Goal: Task Accomplishment & Management: Complete application form

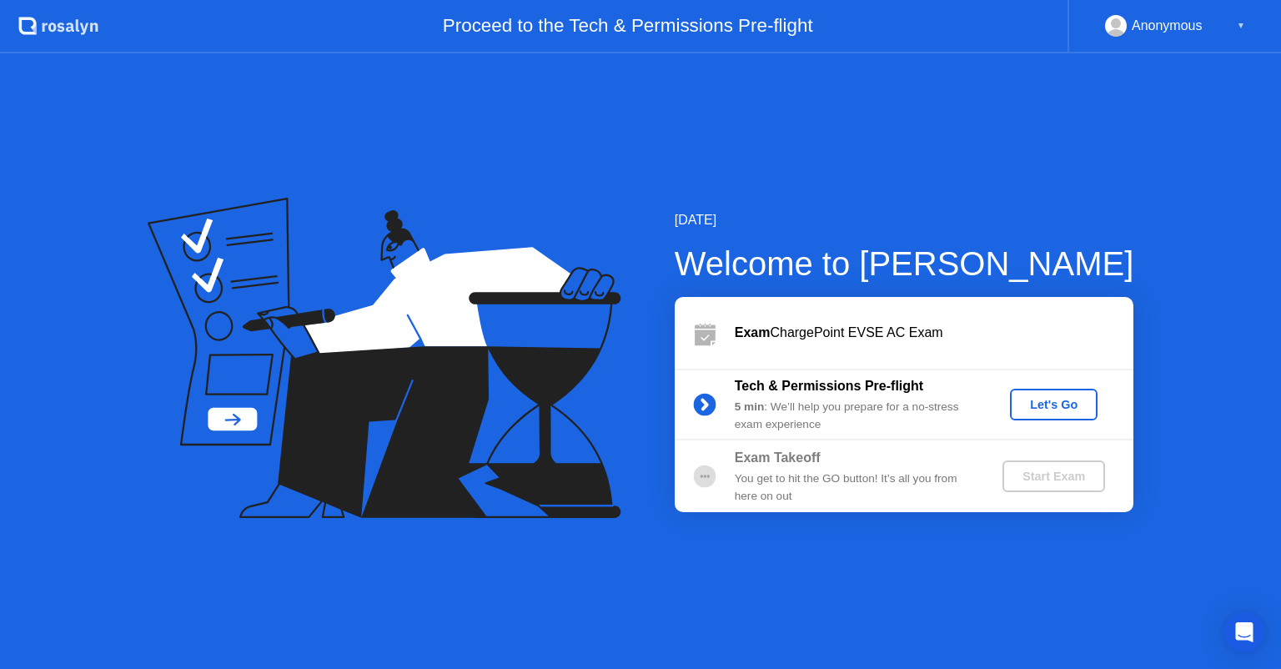
click at [1074, 402] on div "Let's Go" at bounding box center [1054, 404] width 74 height 13
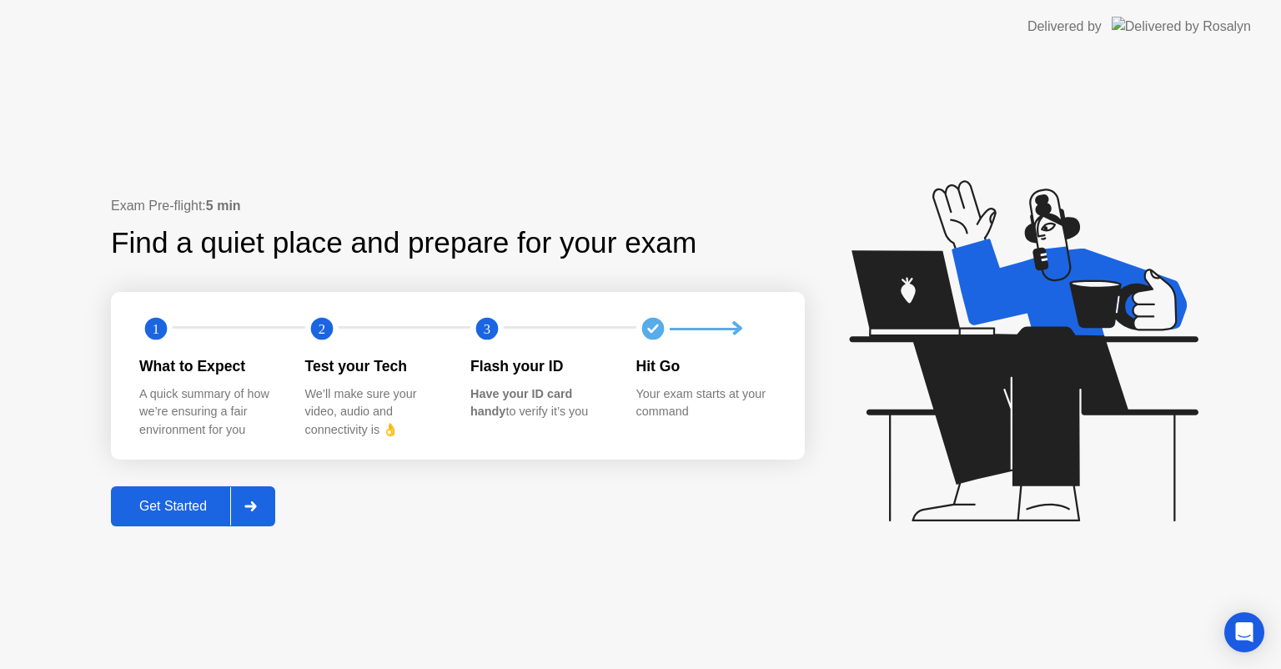
click at [219, 503] on div "Get Started" at bounding box center [173, 506] width 114 height 15
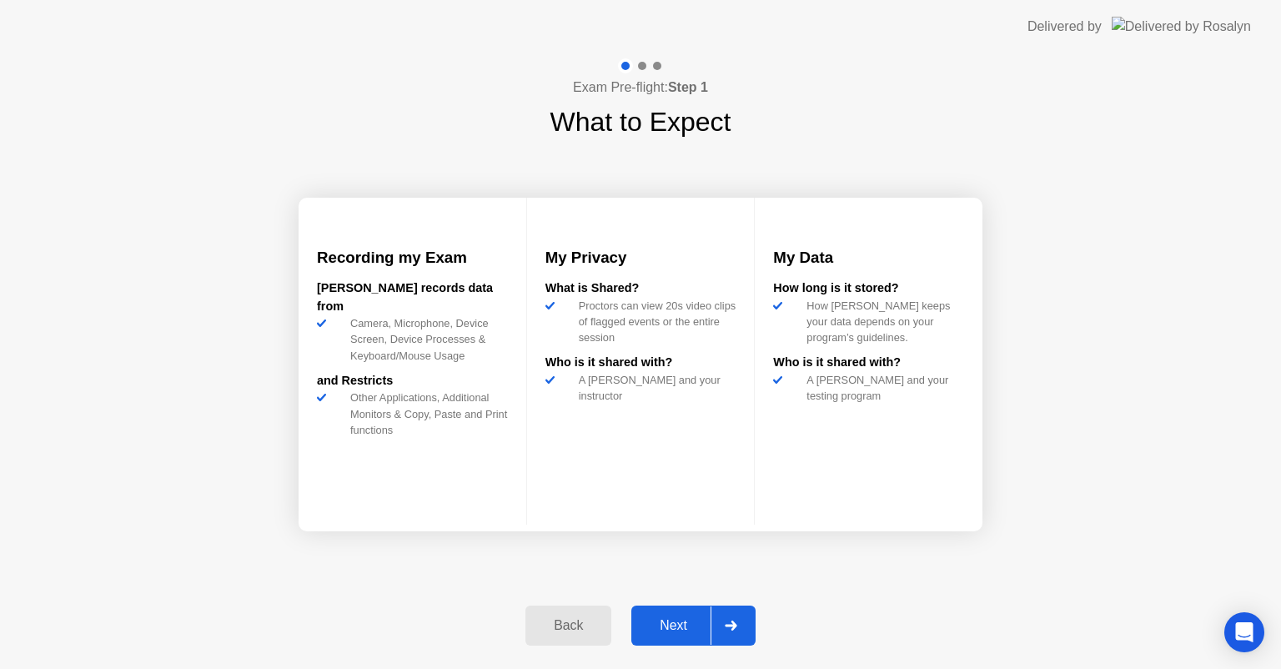
click at [674, 629] on div "Next" at bounding box center [673, 625] width 74 height 15
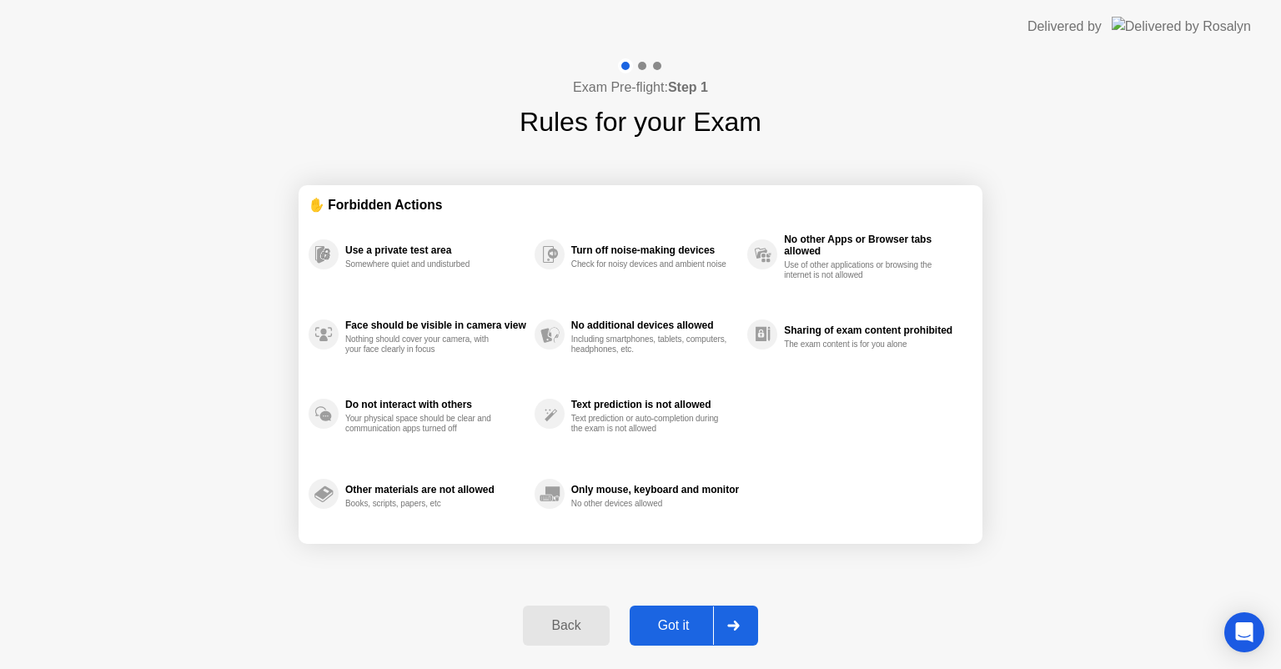
click at [666, 624] on div "Got it" at bounding box center [674, 625] width 78 height 15
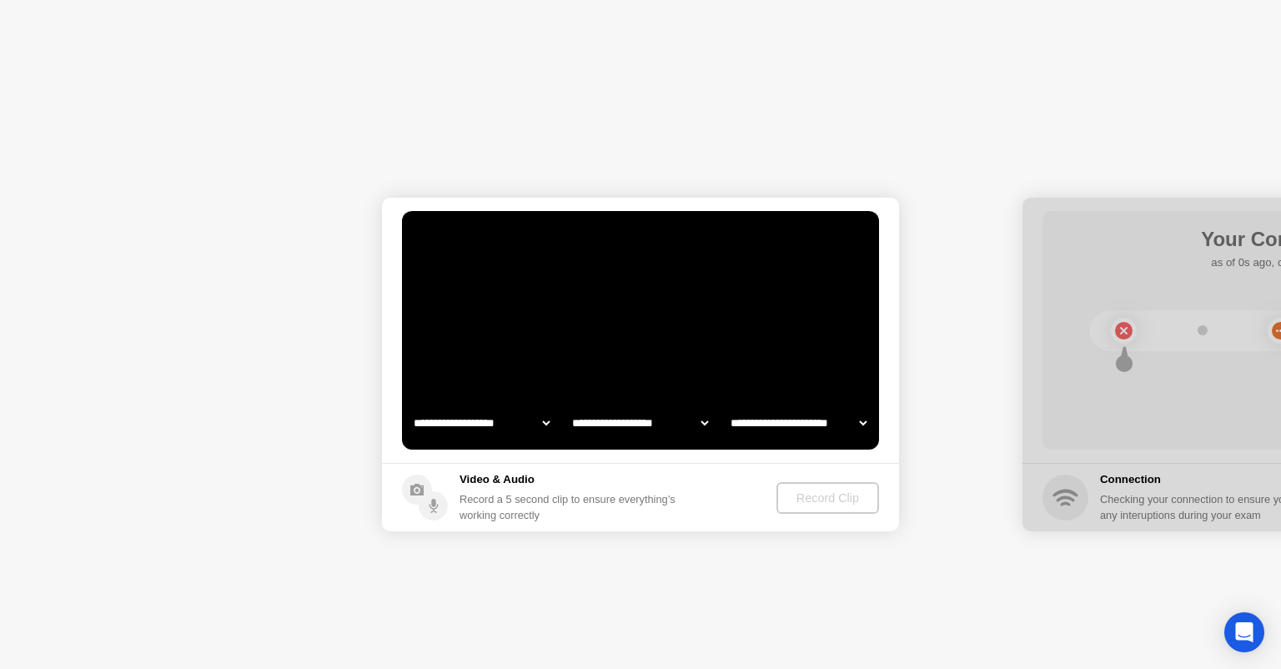
select select "**********"
select select "*******"
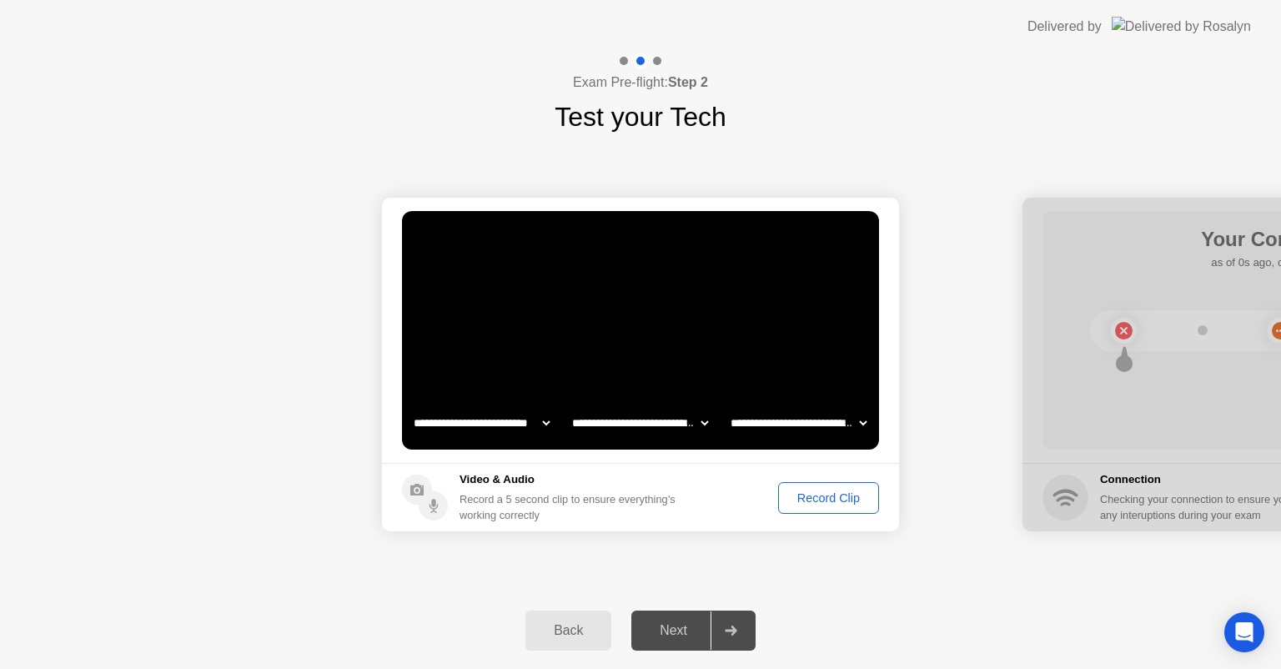
click at [841, 499] on div "Record Clip" at bounding box center [828, 497] width 89 height 13
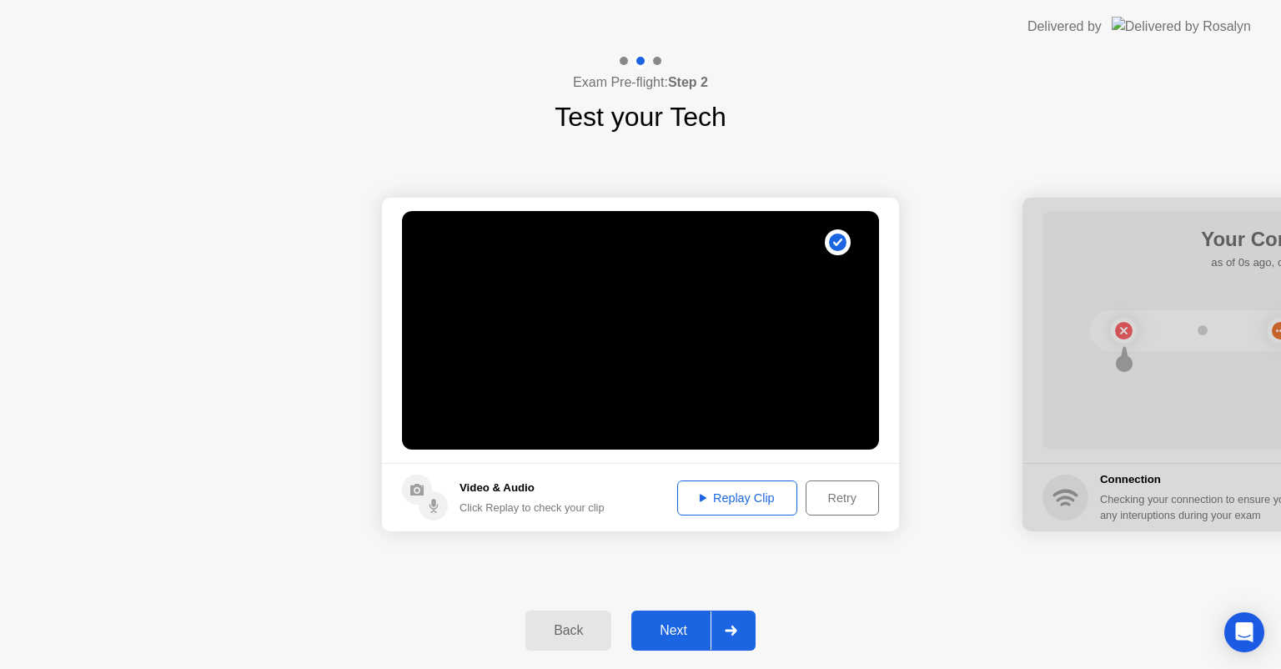
click at [831, 499] on div "Retry" at bounding box center [843, 497] width 62 height 13
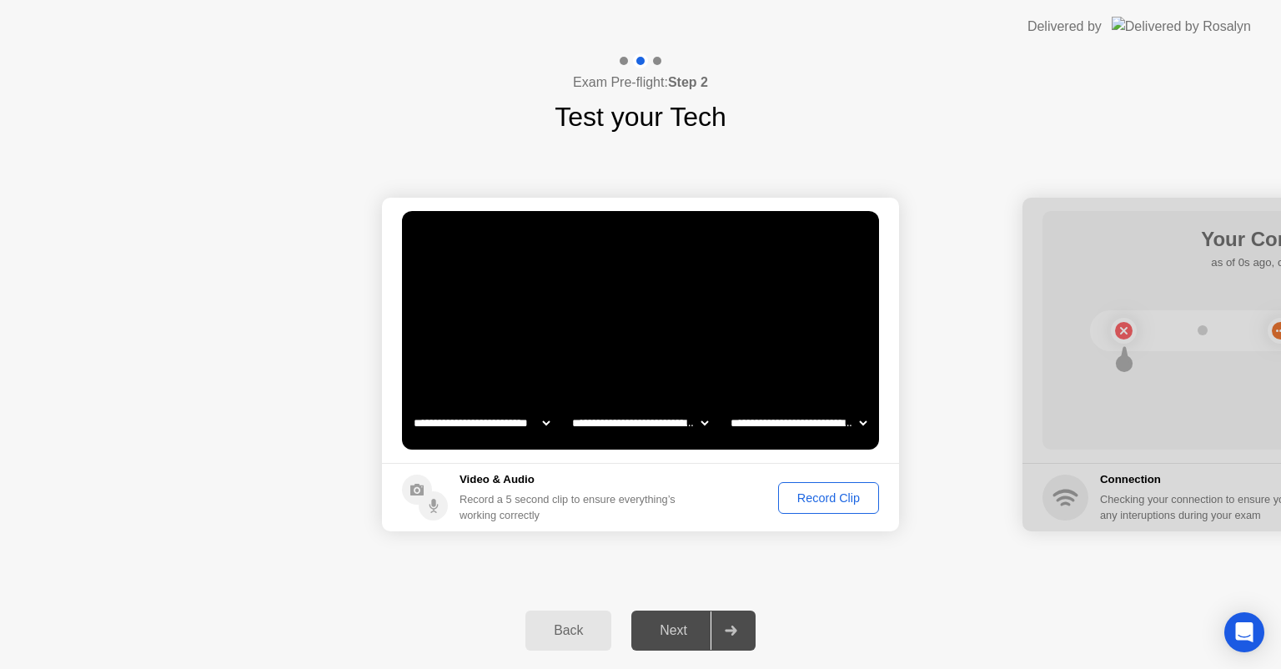
click at [824, 501] on div "Record Clip" at bounding box center [828, 497] width 89 height 13
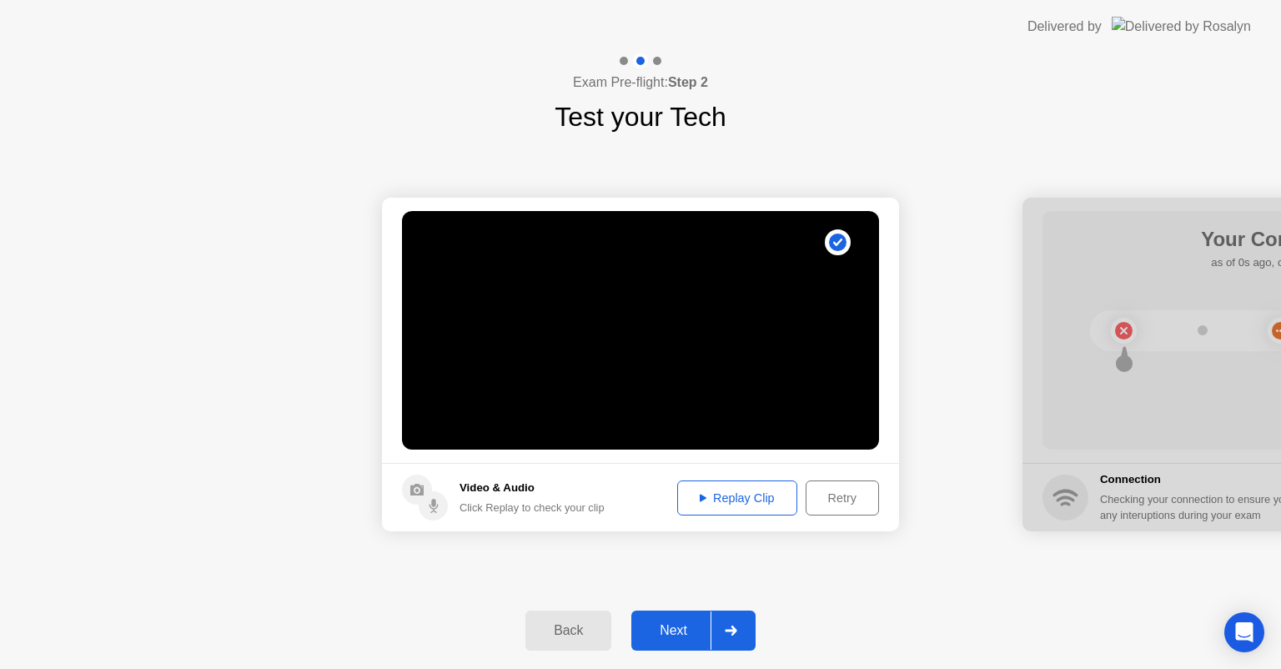
click at [758, 504] on div "Replay Clip" at bounding box center [737, 497] width 108 height 13
click at [673, 625] on div "Next" at bounding box center [673, 630] width 74 height 15
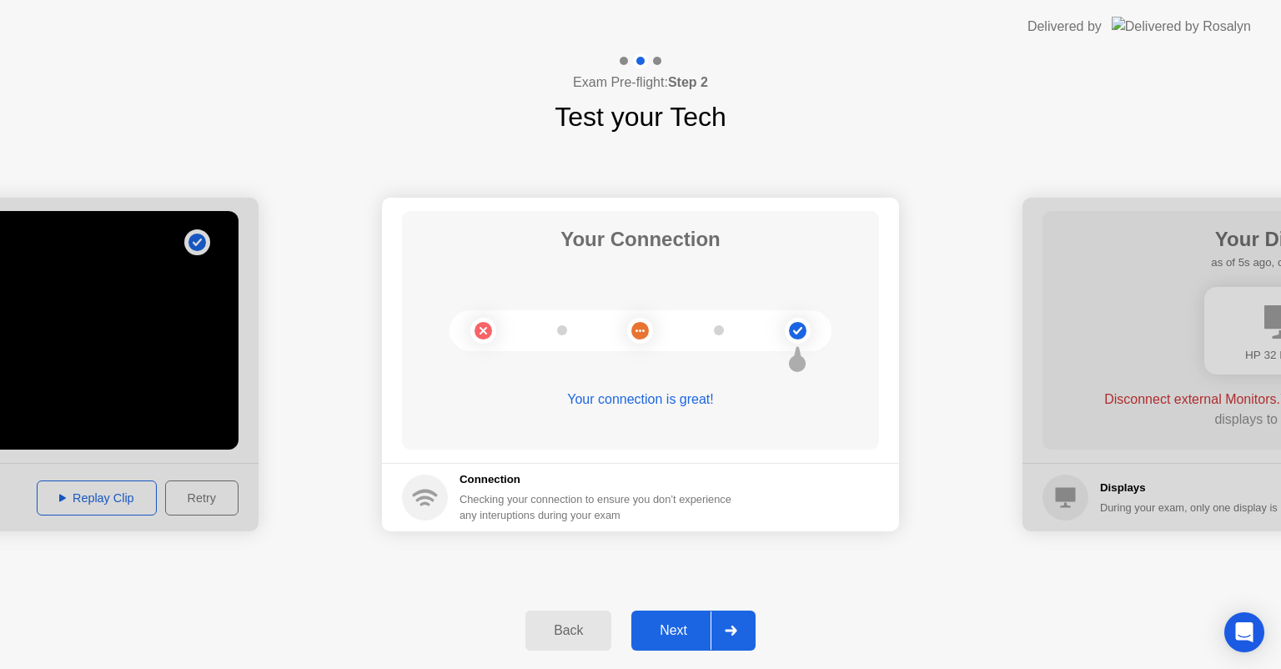
click at [684, 631] on div "Next" at bounding box center [673, 630] width 74 height 15
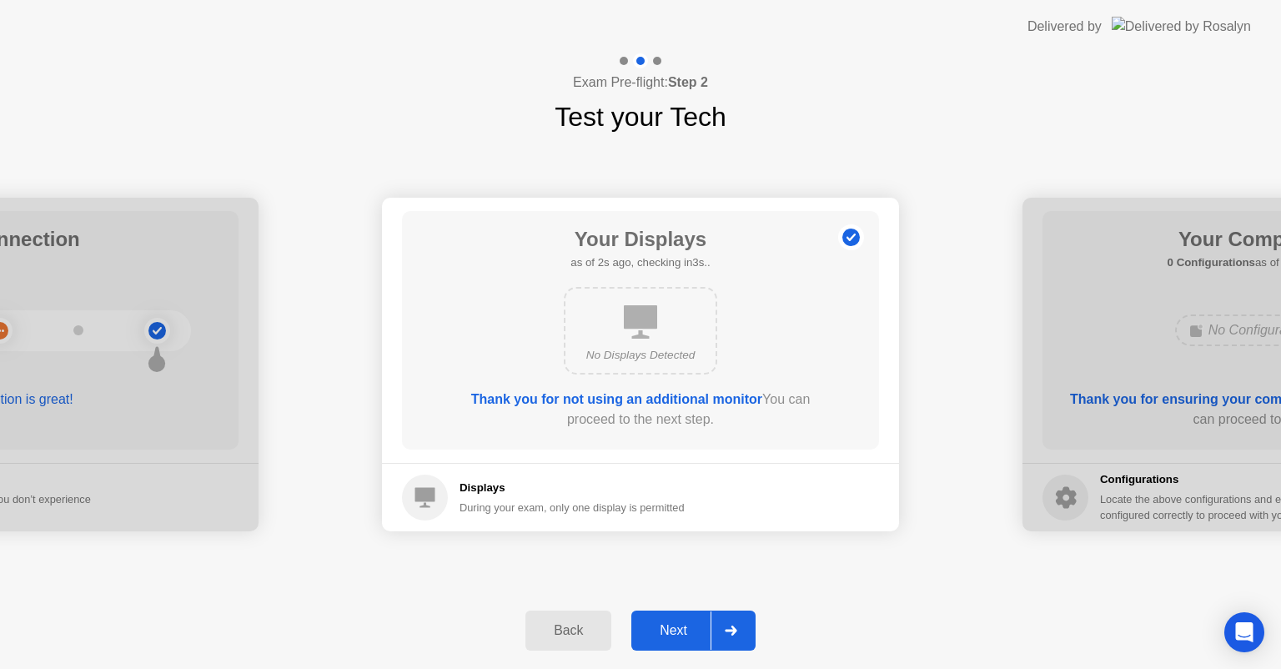
click at [677, 625] on div "Next" at bounding box center [673, 630] width 74 height 15
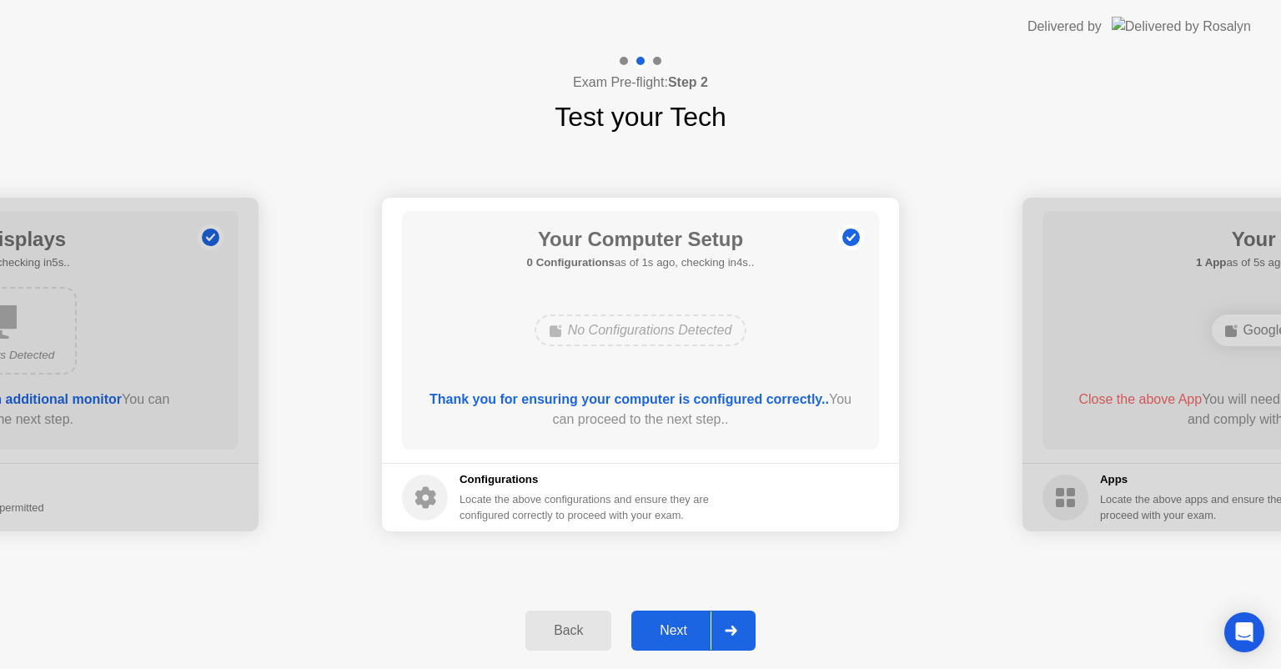
click at [661, 624] on div "Next" at bounding box center [673, 630] width 74 height 15
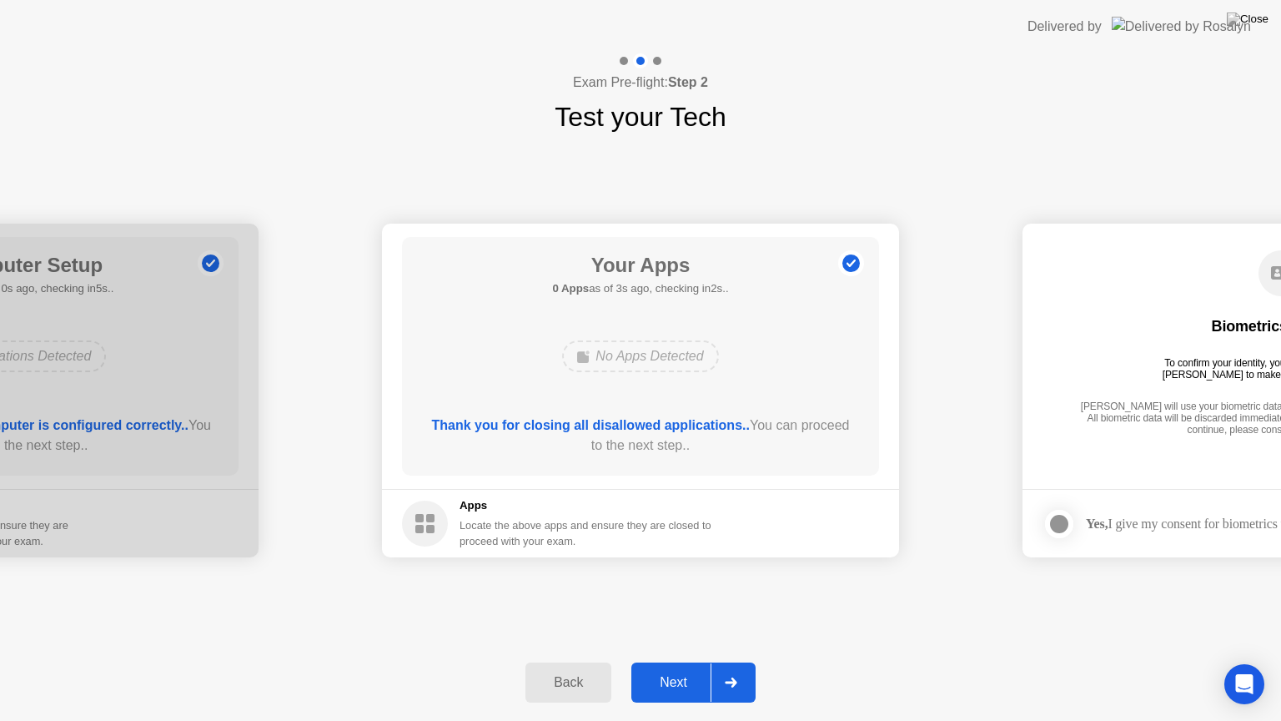
click at [678, 668] on div "Next" at bounding box center [673, 682] width 74 height 15
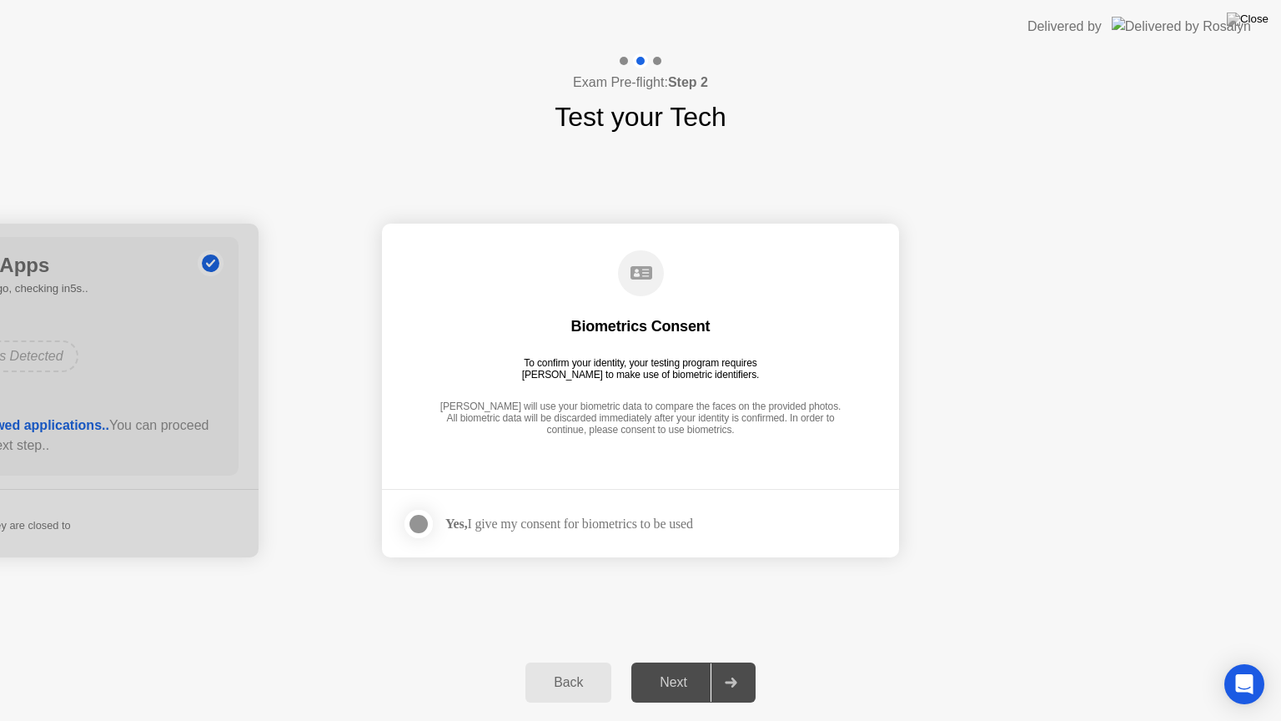
click at [428, 515] on div at bounding box center [419, 524] width 20 height 20
click at [687, 668] on div "Next" at bounding box center [673, 682] width 74 height 15
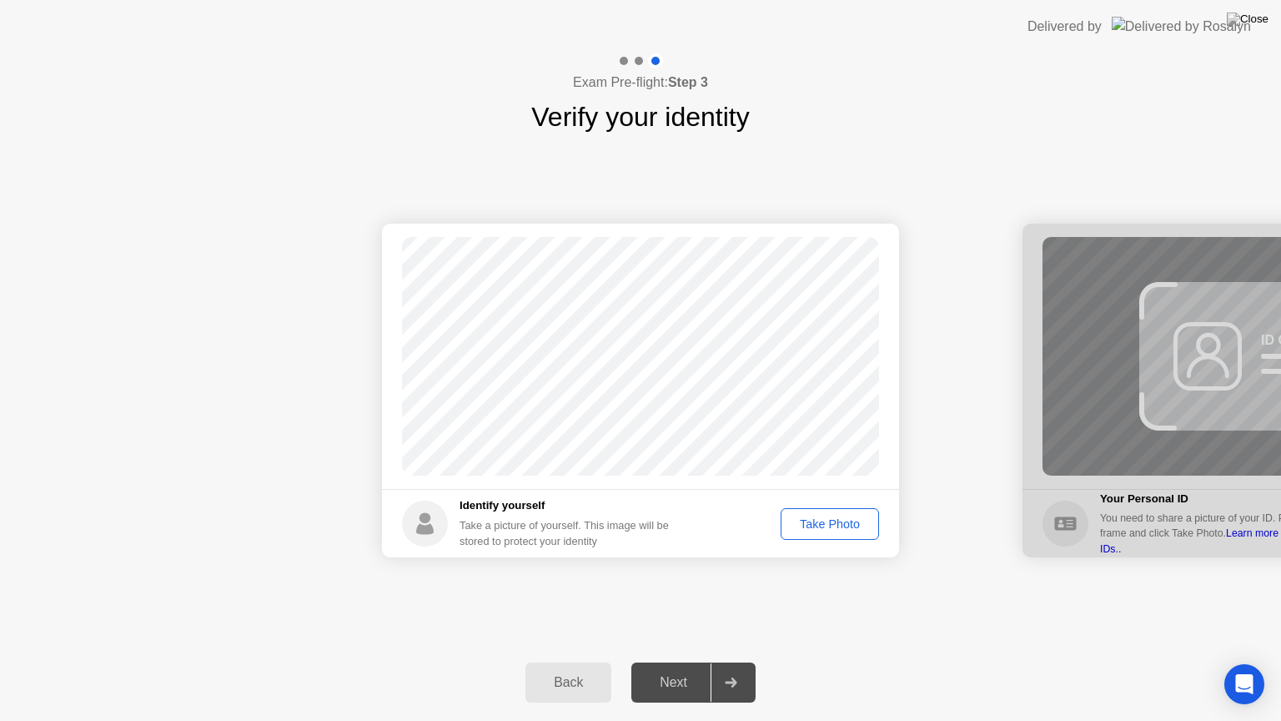
click at [799, 517] on div "Take Photo" at bounding box center [830, 523] width 87 height 13
click at [685, 668] on div "Next" at bounding box center [673, 682] width 74 height 15
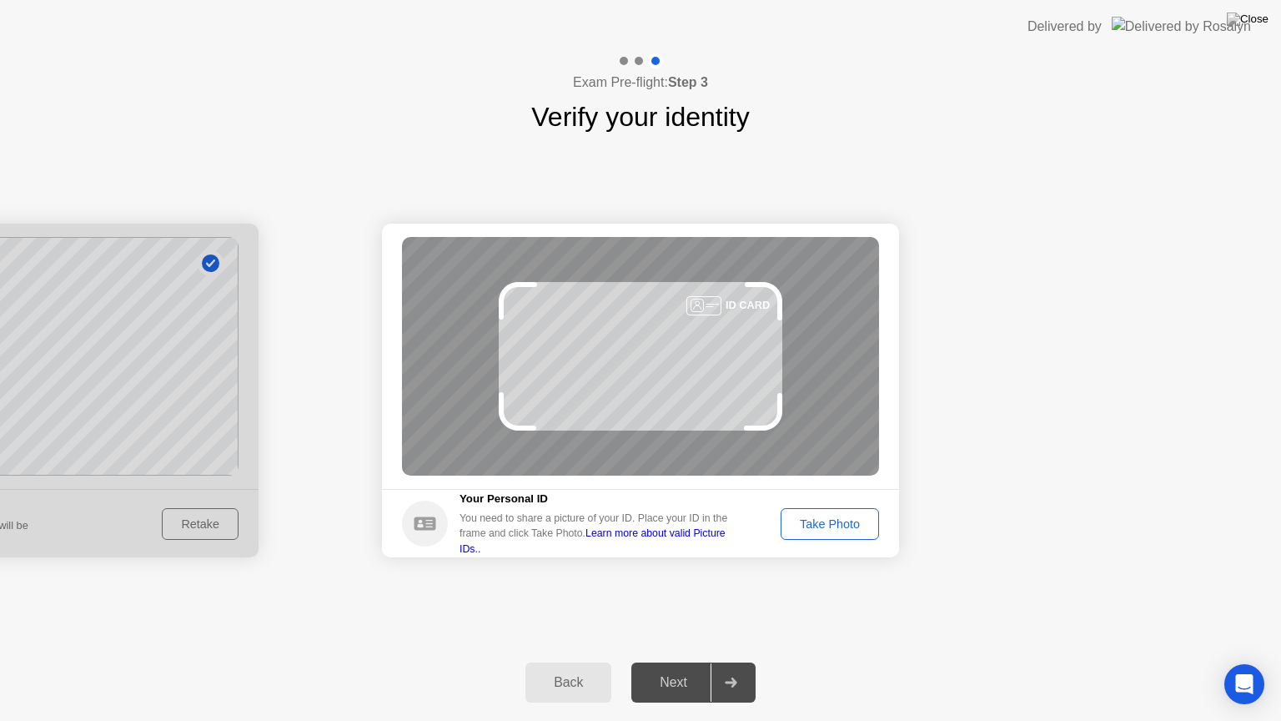
click at [799, 524] on div "Take Photo" at bounding box center [830, 523] width 87 height 13
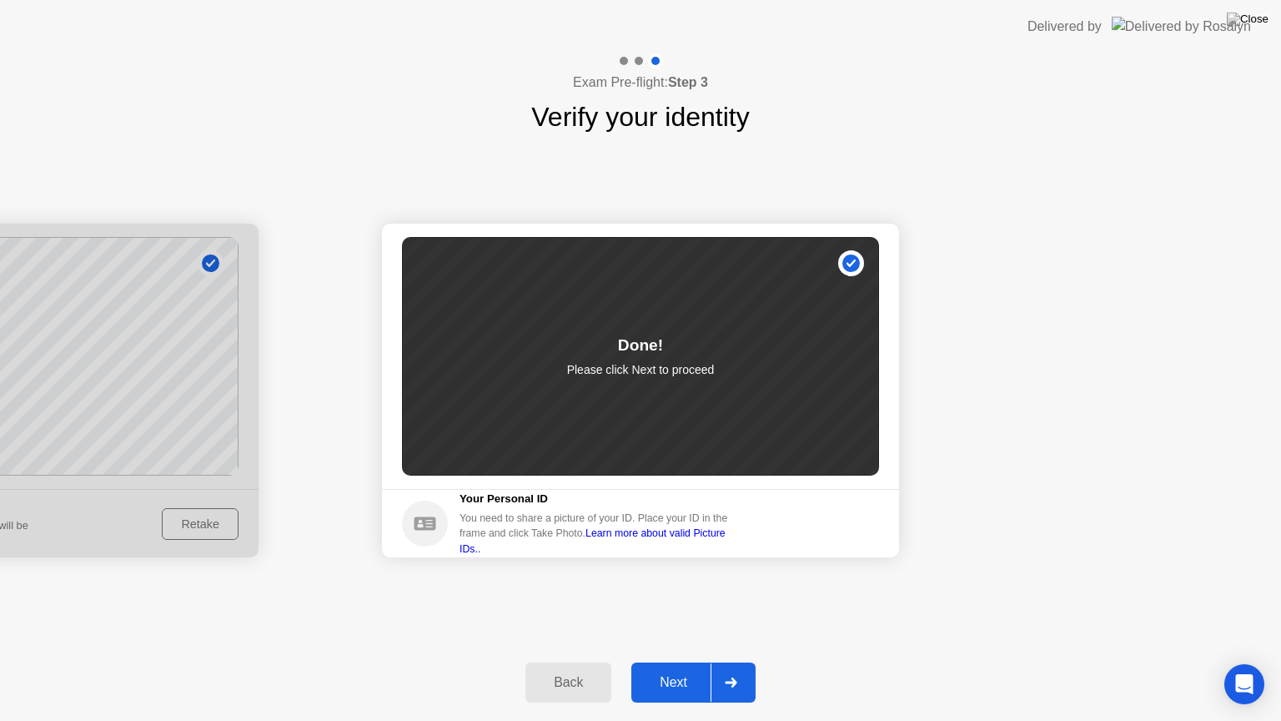
click at [664, 666] on button "Next" at bounding box center [693, 682] width 124 height 40
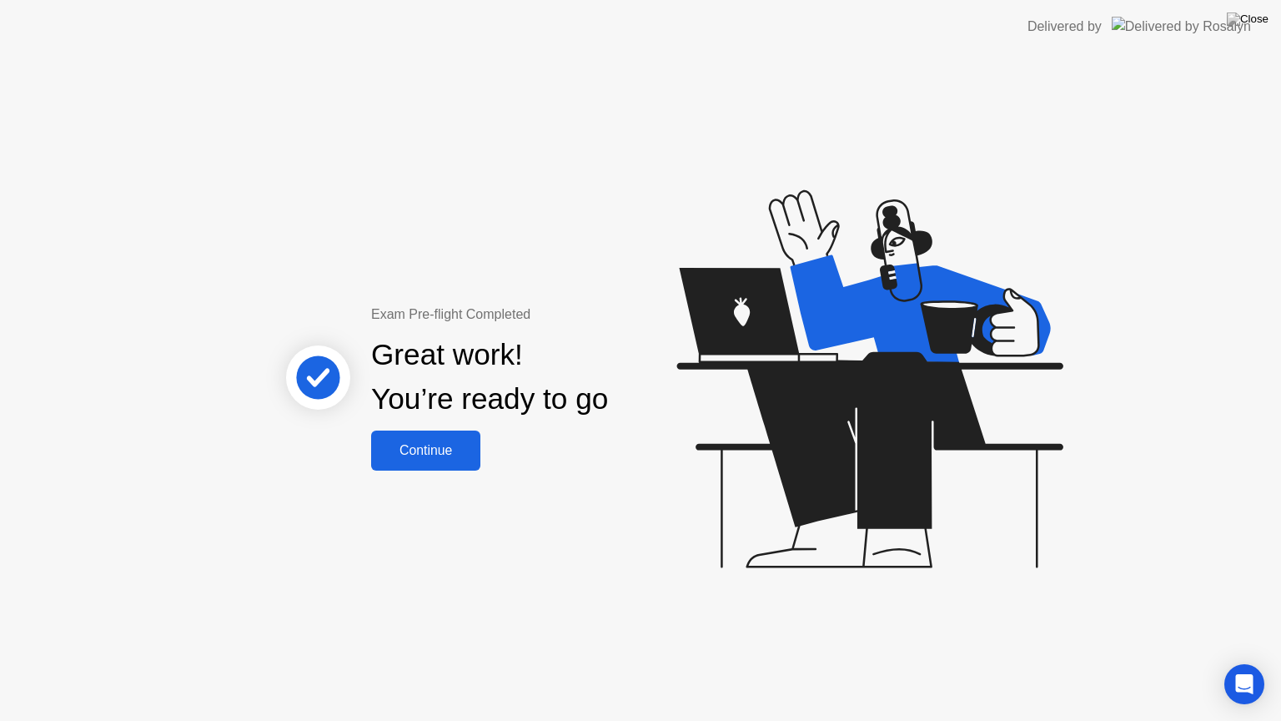
click at [411, 458] on div "Continue" at bounding box center [425, 450] width 99 height 15
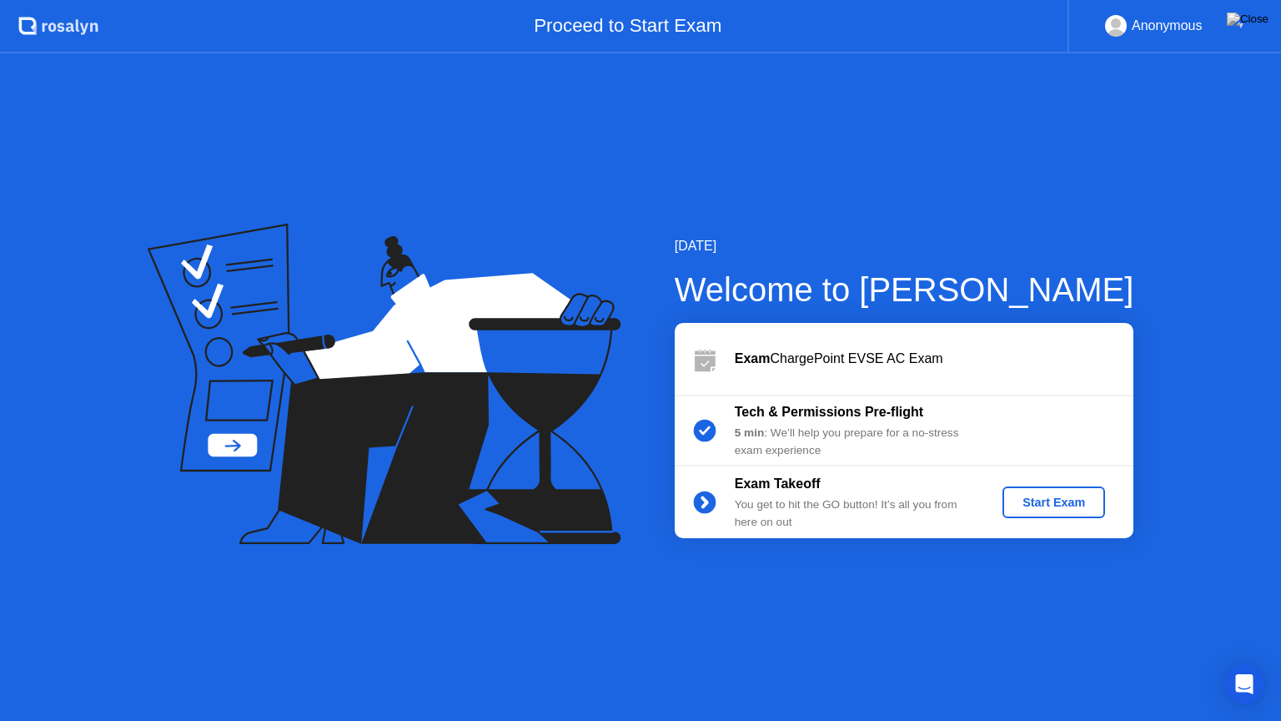
click at [1039, 507] on div "Start Exam" at bounding box center [1053, 501] width 89 height 13
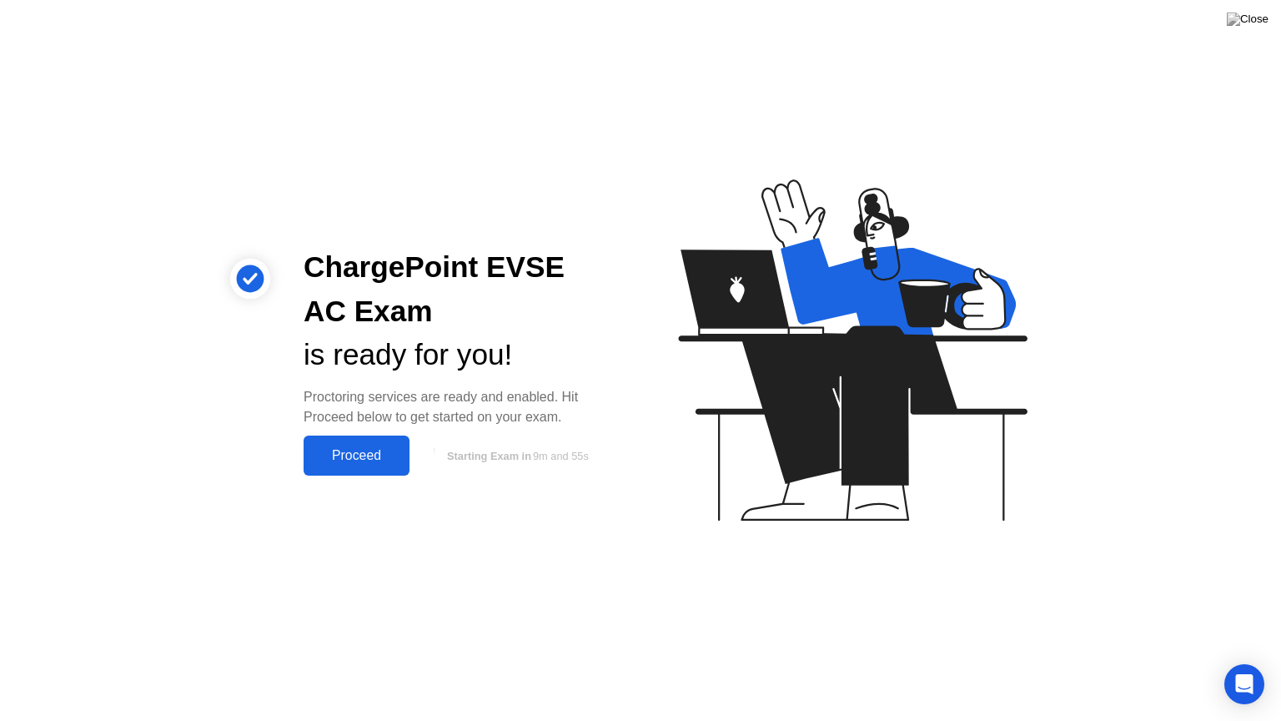
click at [366, 460] on div "Proceed" at bounding box center [357, 455] width 96 height 15
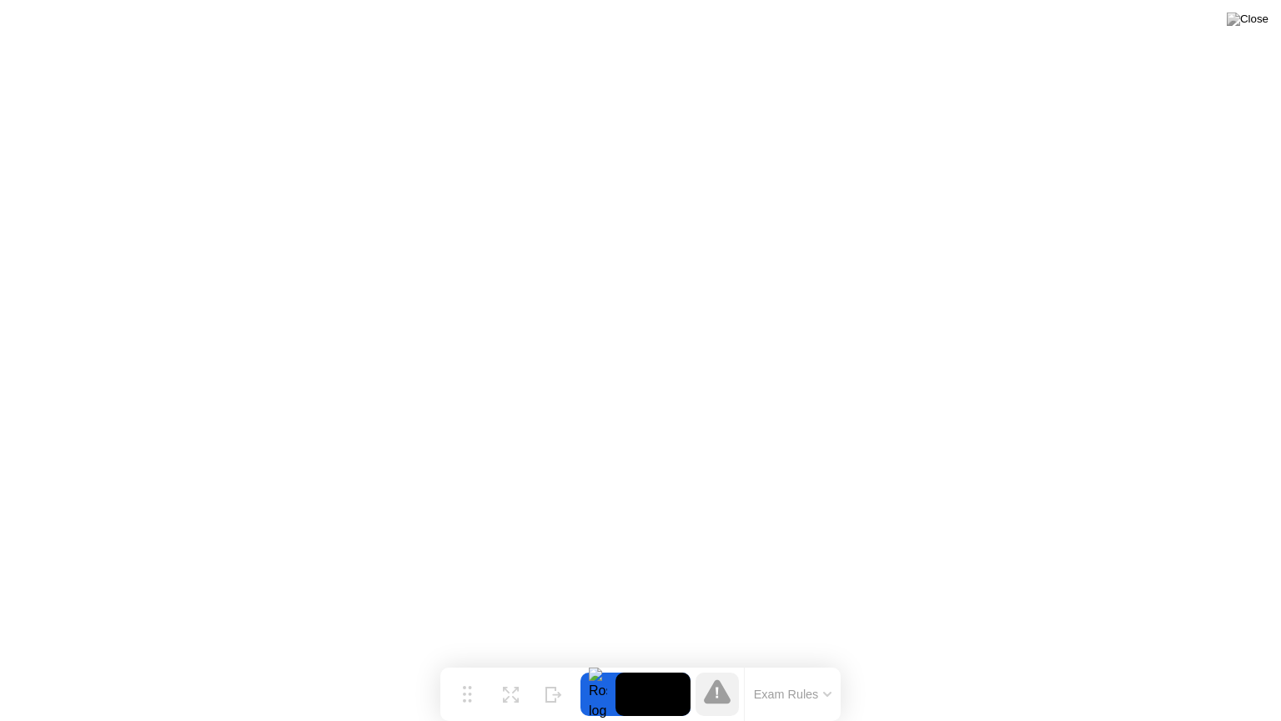
click at [809, 668] on button "Exam Rules" at bounding box center [793, 693] width 88 height 15
